Goal: Task Accomplishment & Management: Use online tool/utility

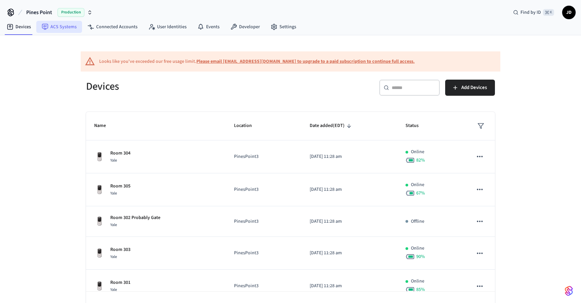
click at [53, 30] on link "ACS Systems" at bounding box center [59, 27] width 46 height 12
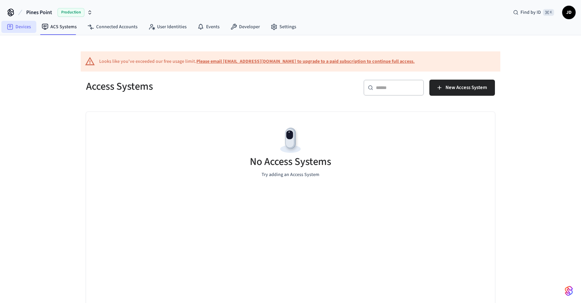
click at [22, 29] on link "Devices" at bounding box center [18, 27] width 35 height 12
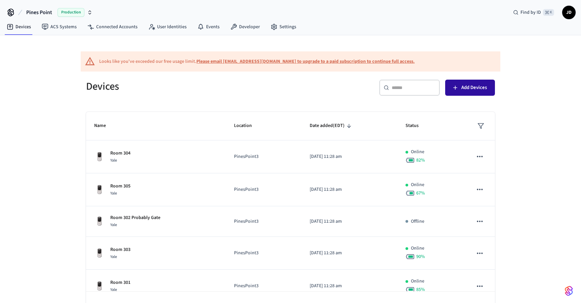
click at [465, 87] on span "Add Devices" at bounding box center [474, 87] width 26 height 9
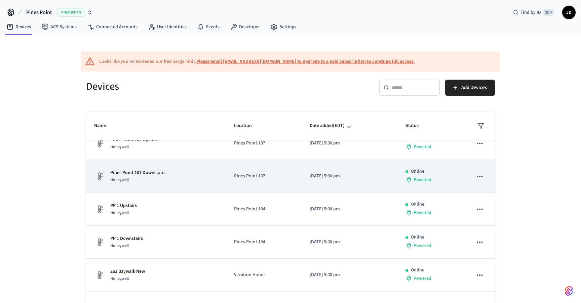
scroll to position [154, 0]
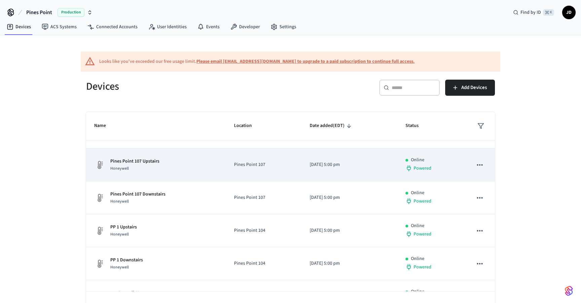
click at [345, 167] on p "[DATE] 5:00 pm" at bounding box center [349, 164] width 80 height 7
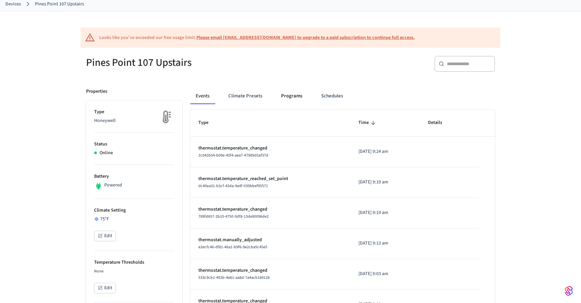
scroll to position [39, 0]
click at [106, 237] on button "Edit" at bounding box center [105, 235] width 22 height 10
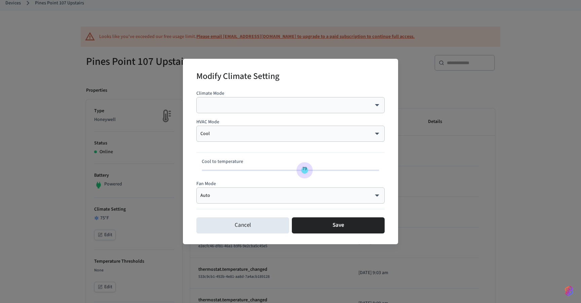
type input "**"
drag, startPoint x: 289, startPoint y: 171, endPoint x: 307, endPoint y: 171, distance: 17.5
click at [307, 171] on span "80" at bounding box center [308, 168] width 5 height 7
click at [344, 101] on div "​ ​" at bounding box center [290, 105] width 188 height 16
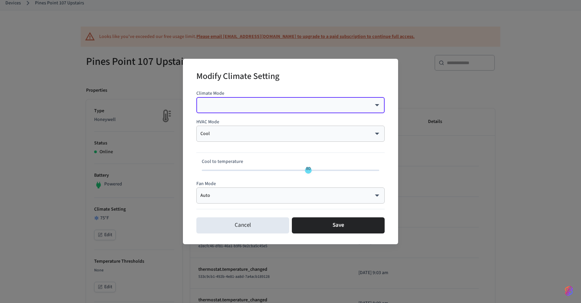
click at [353, 103] on body "Pines Point Production Find by ID ⌘ K JD Devices ACS Systems Connected Accounts…" at bounding box center [290, 286] width 581 height 651
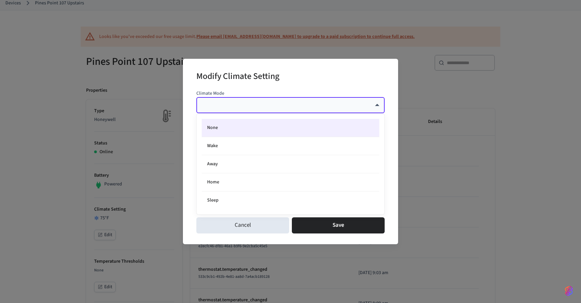
click at [351, 80] on div at bounding box center [290, 151] width 581 height 303
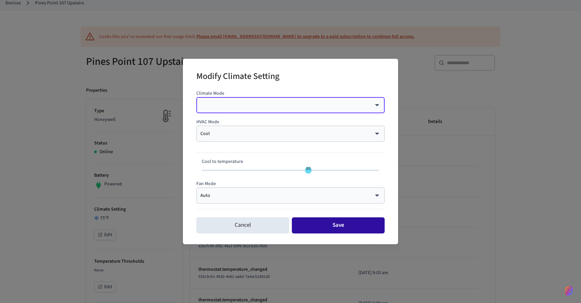
click at [341, 227] on button "Save" at bounding box center [338, 225] width 93 height 16
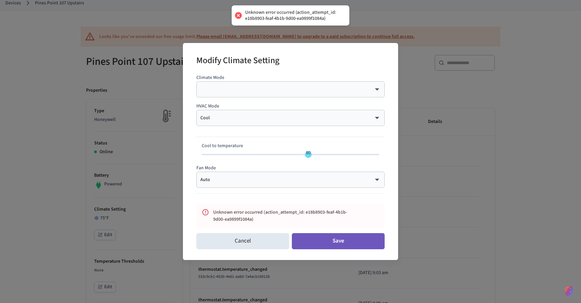
click at [346, 245] on button "Save" at bounding box center [338, 241] width 93 height 16
click at [520, 84] on div "Modify Climate Setting Climate Mode ​ ​ HVAC Mode Cool **** ​ Cool to temperatu…" at bounding box center [290, 151] width 581 height 303
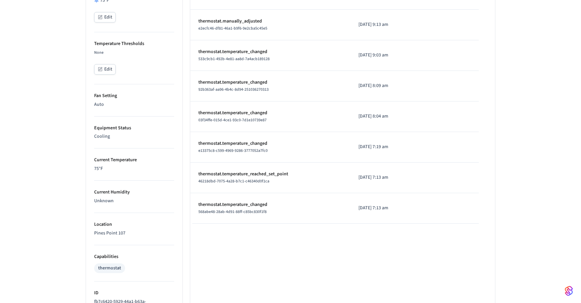
scroll to position [256, 0]
